Goal: Book appointment/travel/reservation

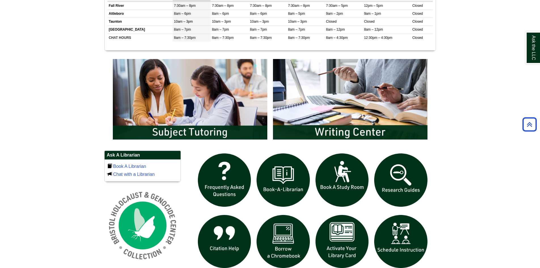
scroll to position [284, 0]
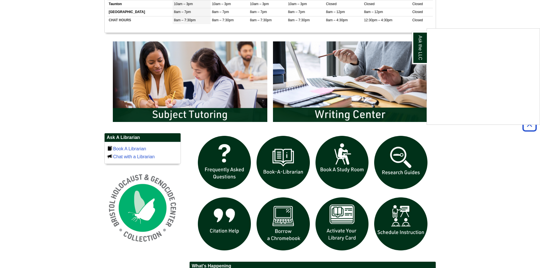
click at [347, 163] on div "Ask the LLC" at bounding box center [270, 134] width 540 height 268
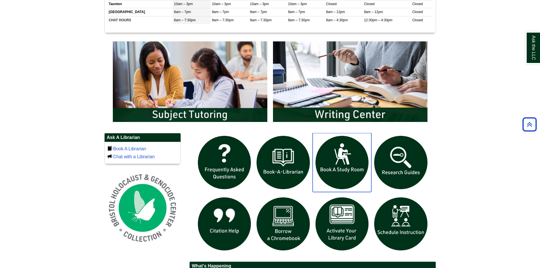
click at [343, 158] on img "slideshow" at bounding box center [342, 162] width 59 height 59
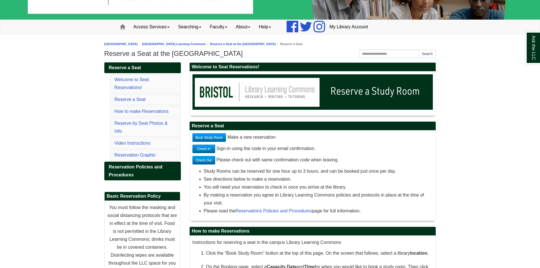
scroll to position [57, 0]
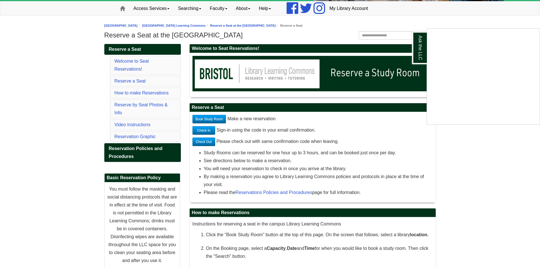
click at [214, 119] on div "Ask the LLC" at bounding box center [270, 134] width 540 height 268
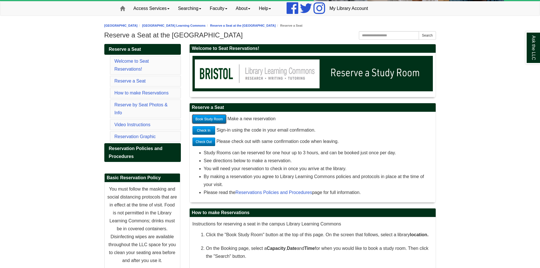
click at [208, 119] on link "Book Study Room" at bounding box center [210, 119] width 34 height 9
